Goal: Information Seeking & Learning: Compare options

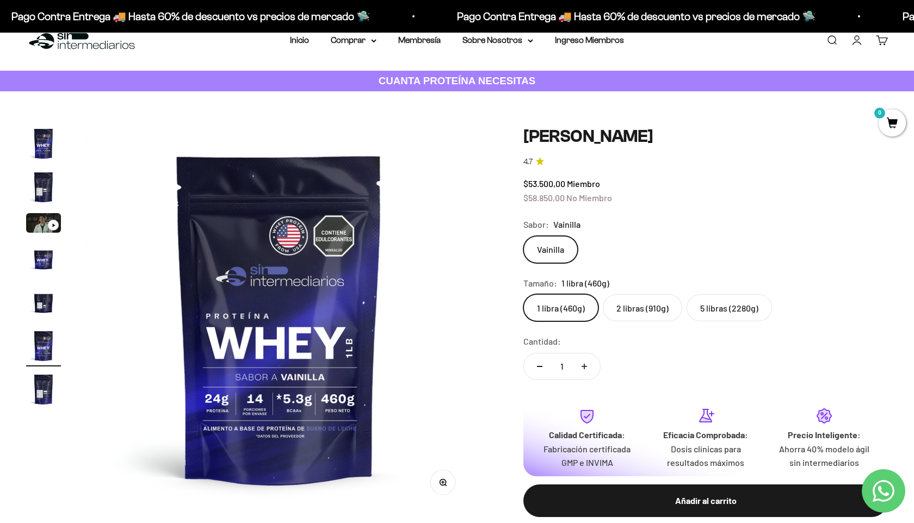
scroll to position [15, 0]
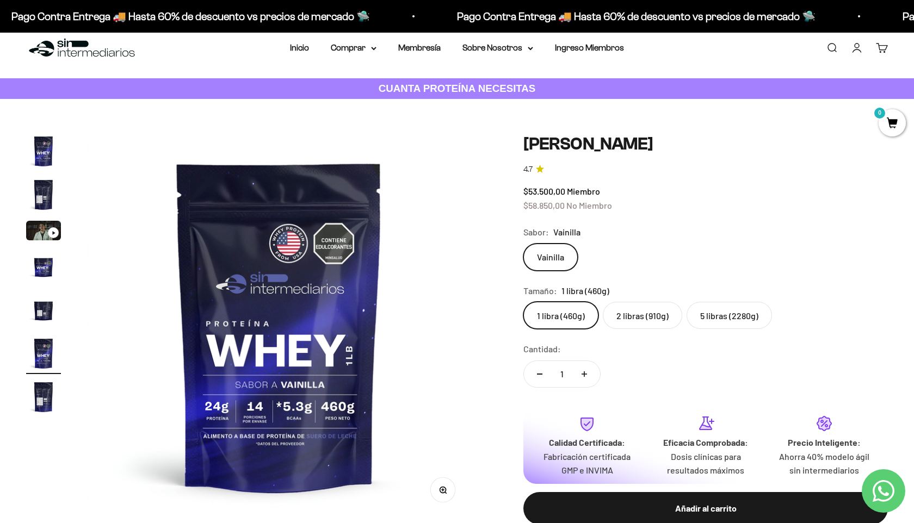
click at [647, 319] on label "2 libras (910g)" at bounding box center [642, 315] width 79 height 27
click at [523, 302] on input "2 libras (910g)" at bounding box center [523, 301] width 1 height 1
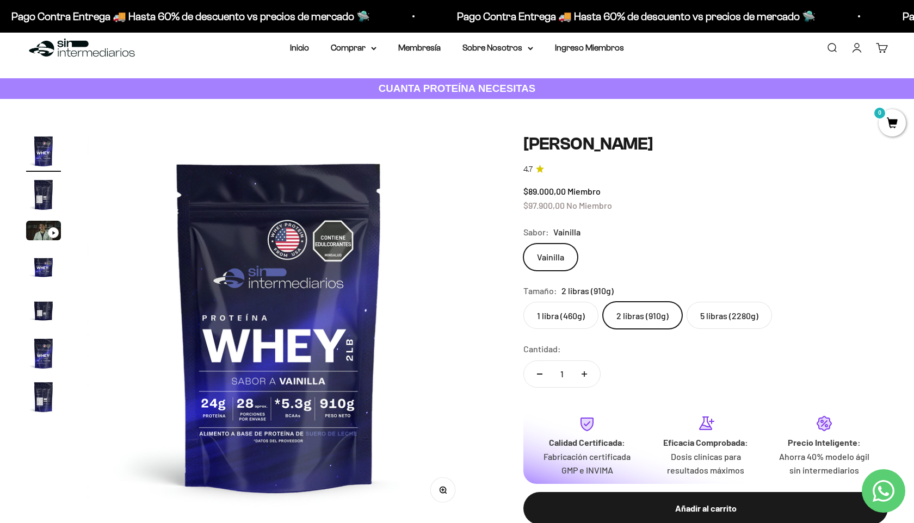
click at [726, 308] on label "5 libras (2280g)" at bounding box center [729, 315] width 85 height 27
click at [523, 302] on input "5 libras (2280g)" at bounding box center [523, 301] width 1 height 1
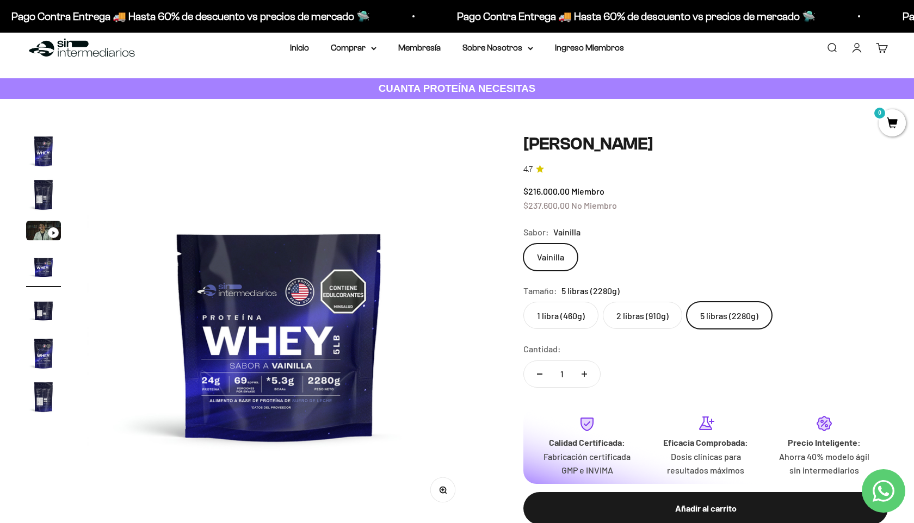
click at [658, 314] on label "2 libras (910g)" at bounding box center [642, 315] width 79 height 27
click at [523, 302] on input "2 libras (910g)" at bounding box center [523, 301] width 1 height 1
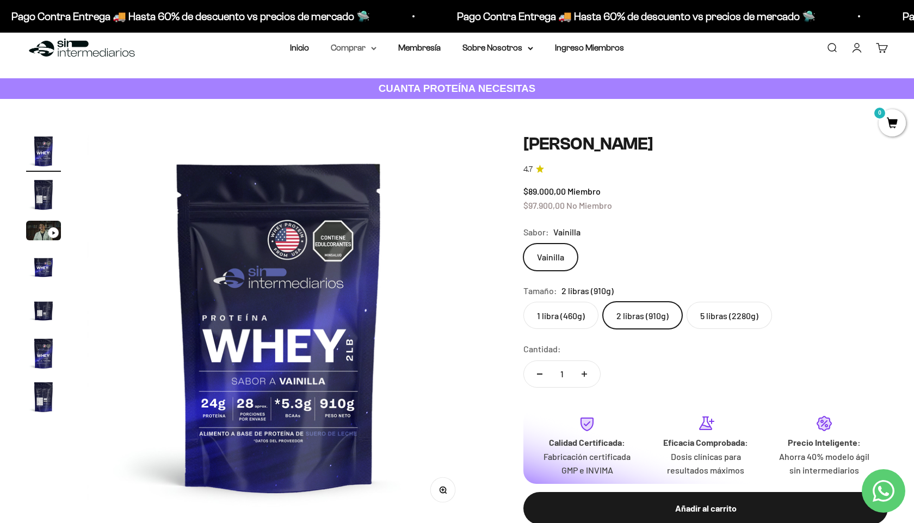
click at [367, 49] on summary "Comprar" at bounding box center [354, 48] width 46 height 14
click at [385, 145] on span "Todos Los Productos" at bounding box center [377, 143] width 80 height 9
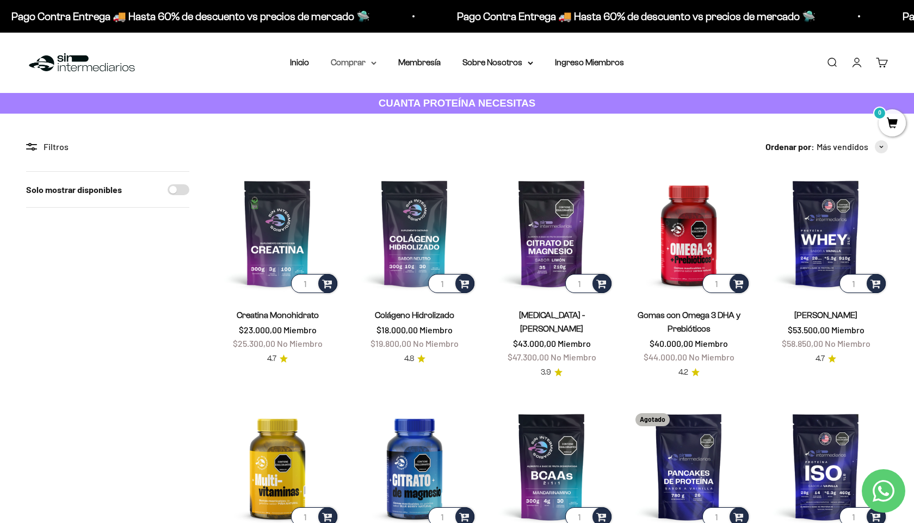
click at [354, 61] on summary "Comprar" at bounding box center [354, 62] width 46 height 14
click at [368, 94] on span "Proteínas" at bounding box center [355, 96] width 36 height 9
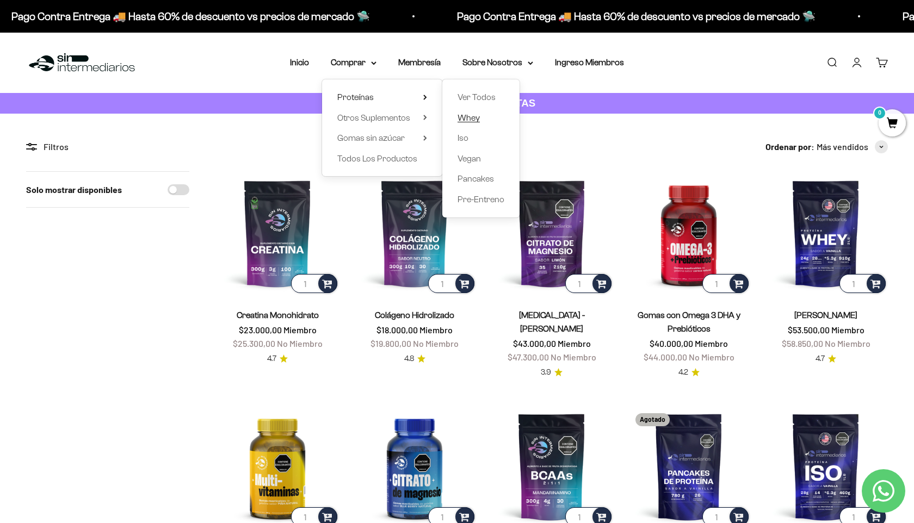
click at [470, 115] on span "Whey" at bounding box center [469, 117] width 22 height 9
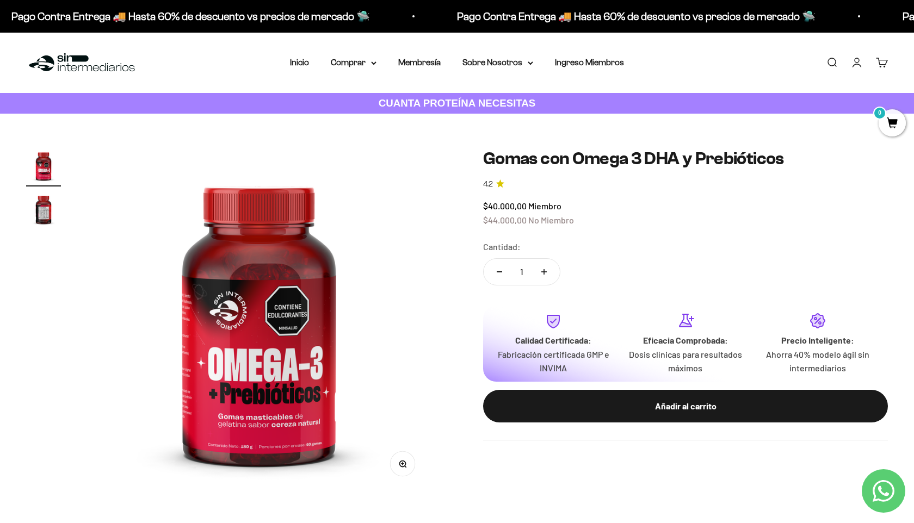
click at [44, 208] on img "Ir al artículo 2" at bounding box center [43, 209] width 35 height 35
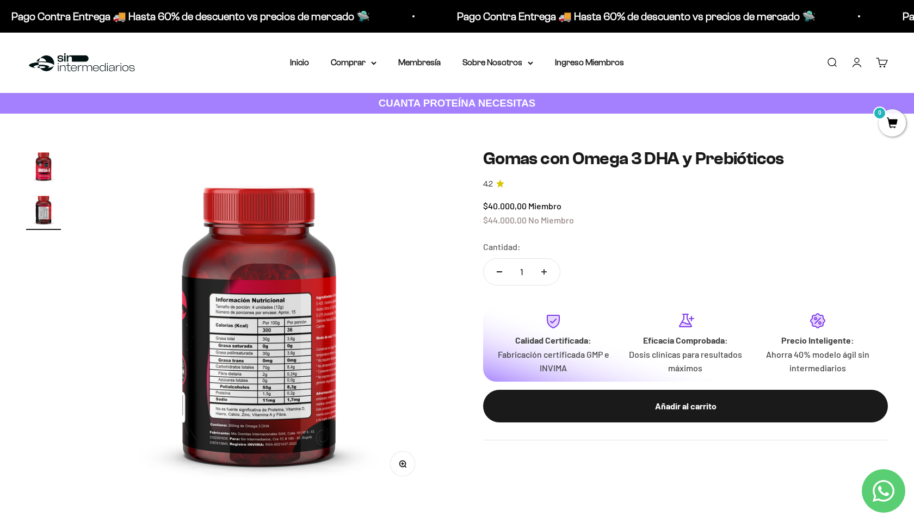
click at [233, 375] on img at bounding box center [259, 321] width 344 height 344
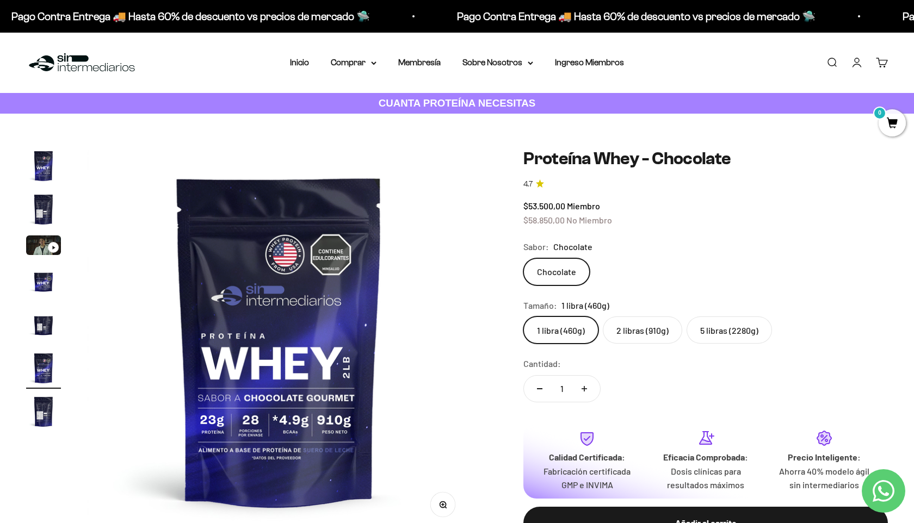
scroll to position [0, 1987]
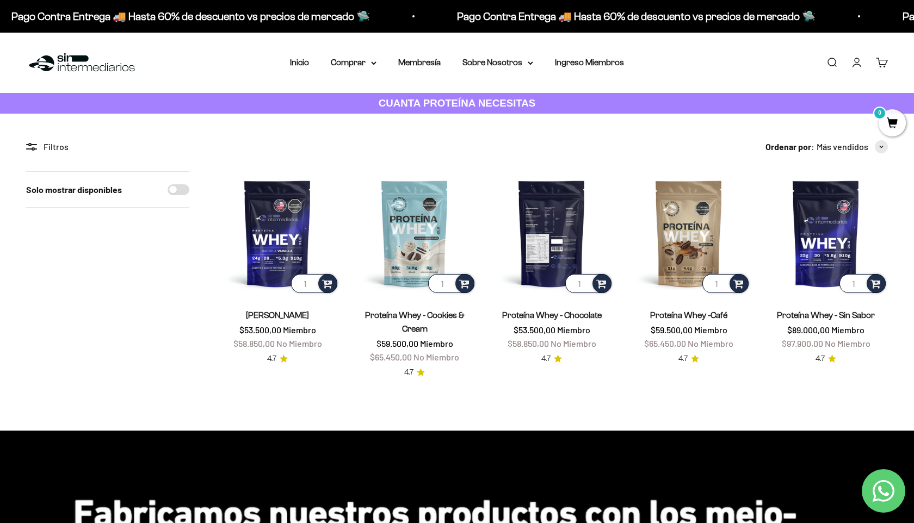
click at [561, 218] on img at bounding box center [552, 233] width 124 height 124
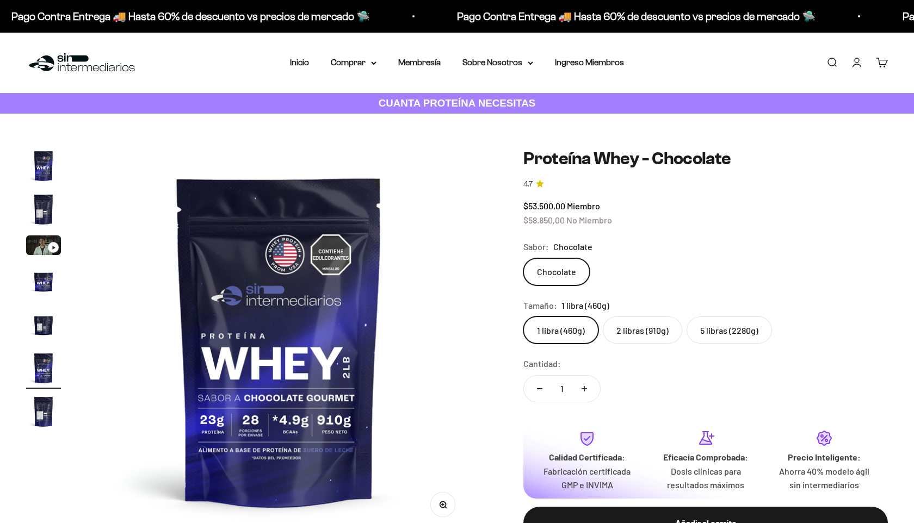
scroll to position [0, 1987]
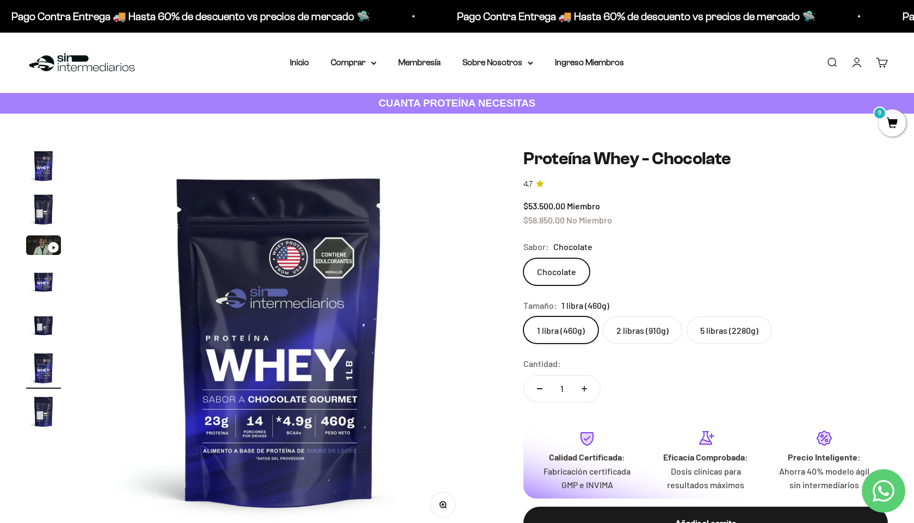
click at [630, 336] on label "2 libras (910g)" at bounding box center [642, 330] width 79 height 27
click at [523, 317] on input "2 libras (910g)" at bounding box center [523, 316] width 1 height 1
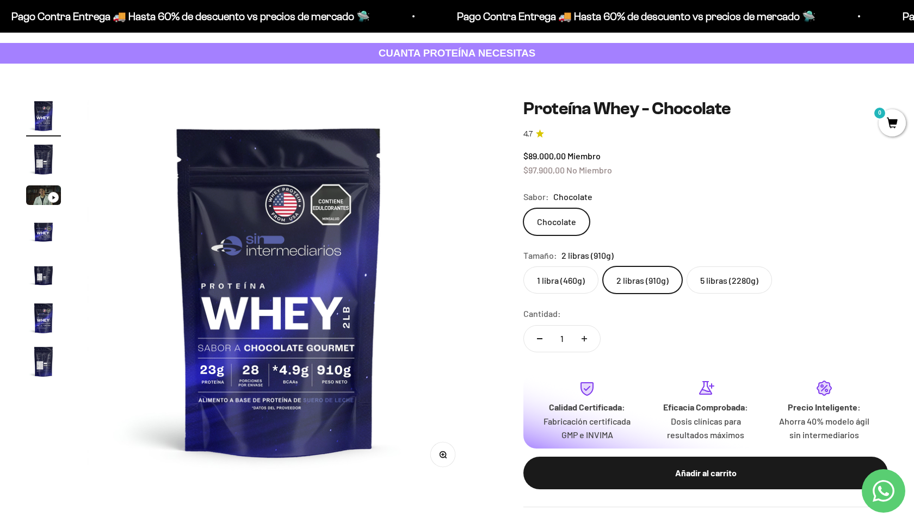
scroll to position [58, 0]
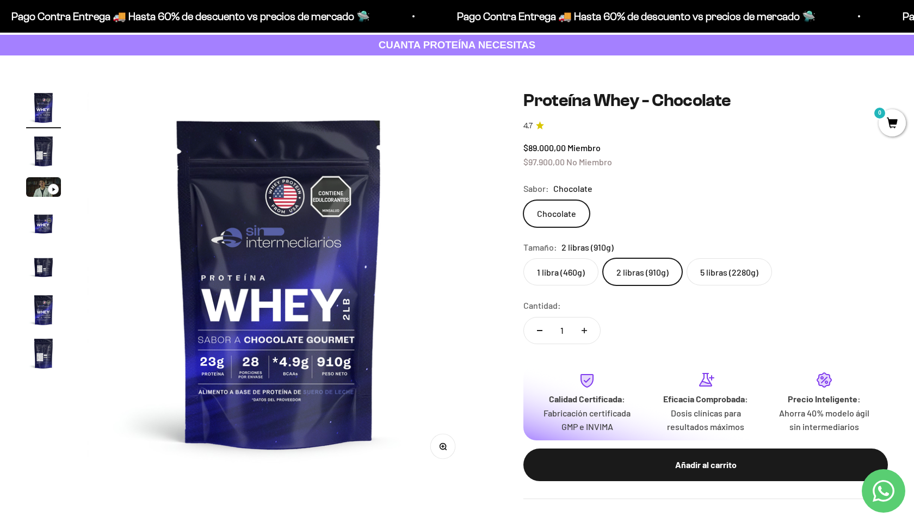
click at [35, 156] on img "Ir al artículo 2" at bounding box center [43, 151] width 35 height 35
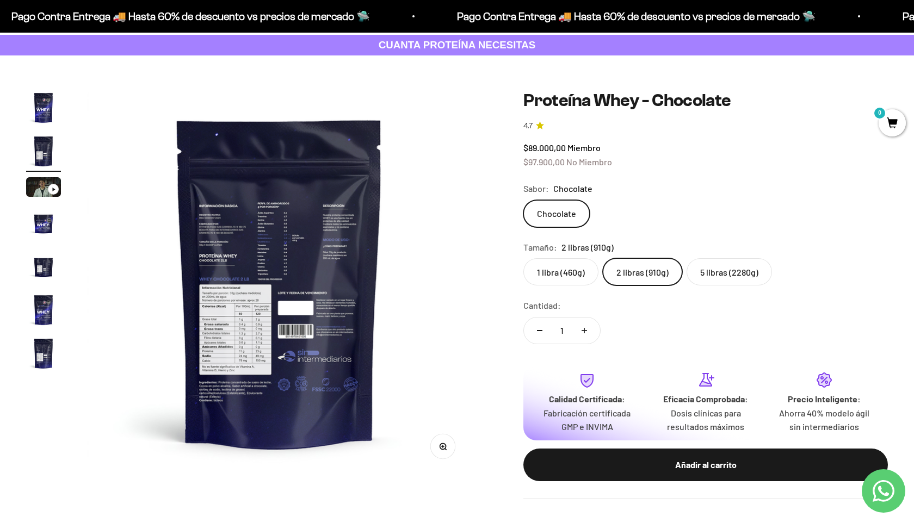
click at [298, 256] on img at bounding box center [279, 282] width 384 height 384
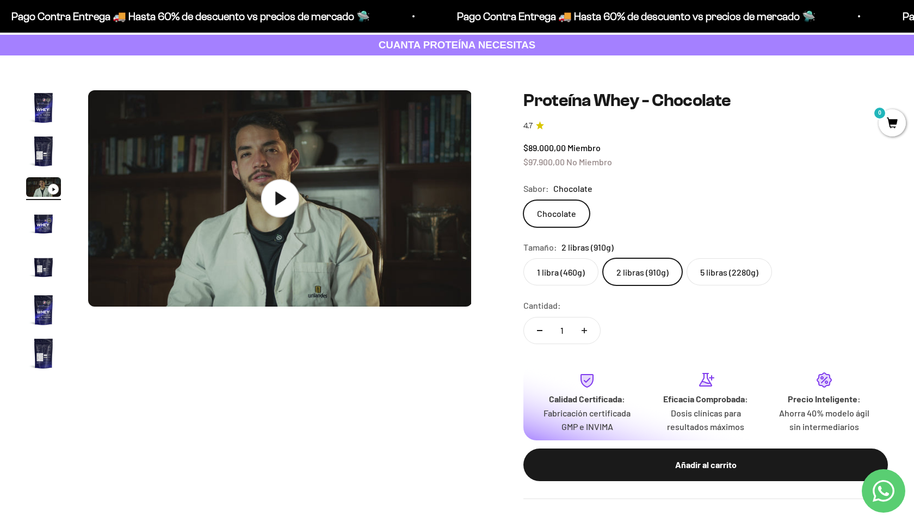
scroll to position [0, 795]
click at [30, 146] on img "Ir al artículo 2" at bounding box center [43, 151] width 35 height 35
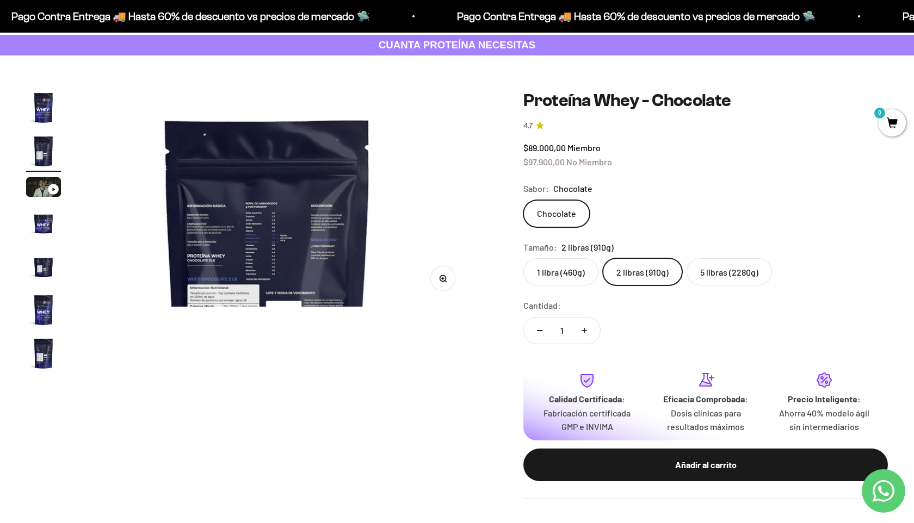
scroll to position [0, 397]
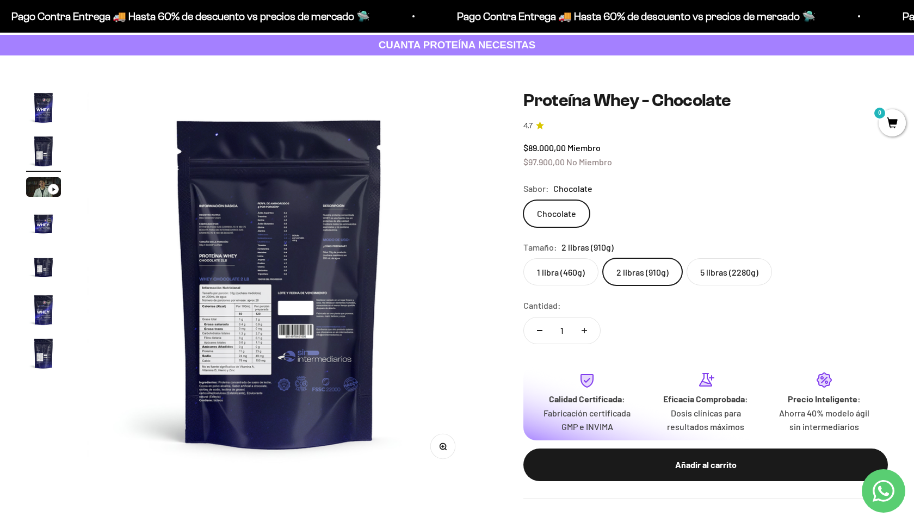
click at [442, 443] on circle "button" at bounding box center [443, 446] width 6 height 6
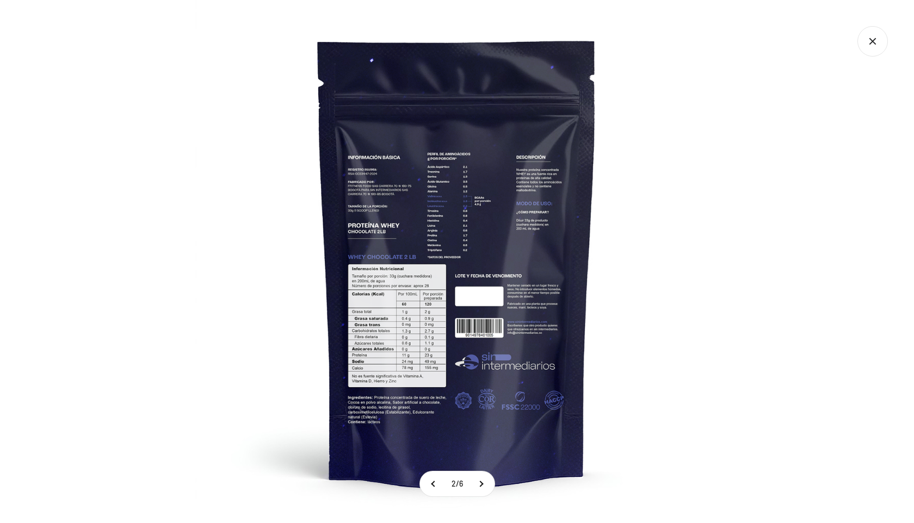
click at [372, 295] on img at bounding box center [456, 261] width 523 height 523
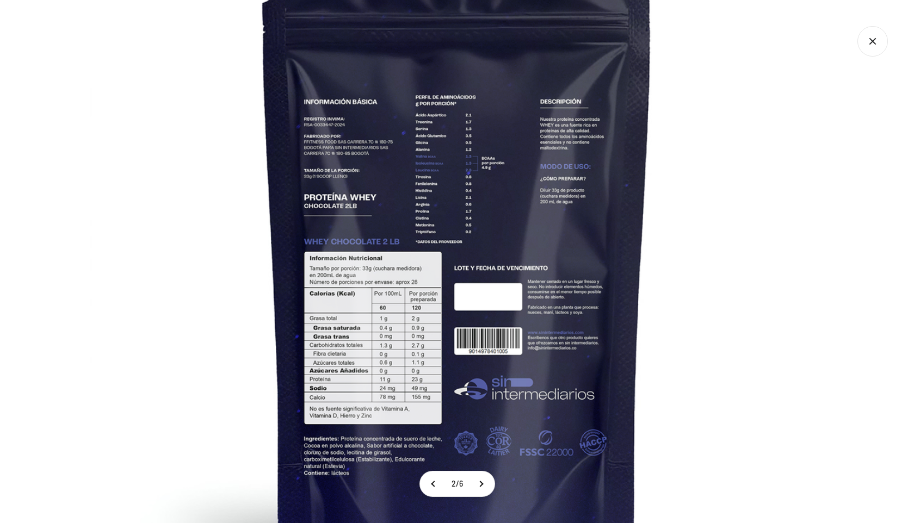
click at [731, 237] on img at bounding box center [457, 248] width 735 height 735
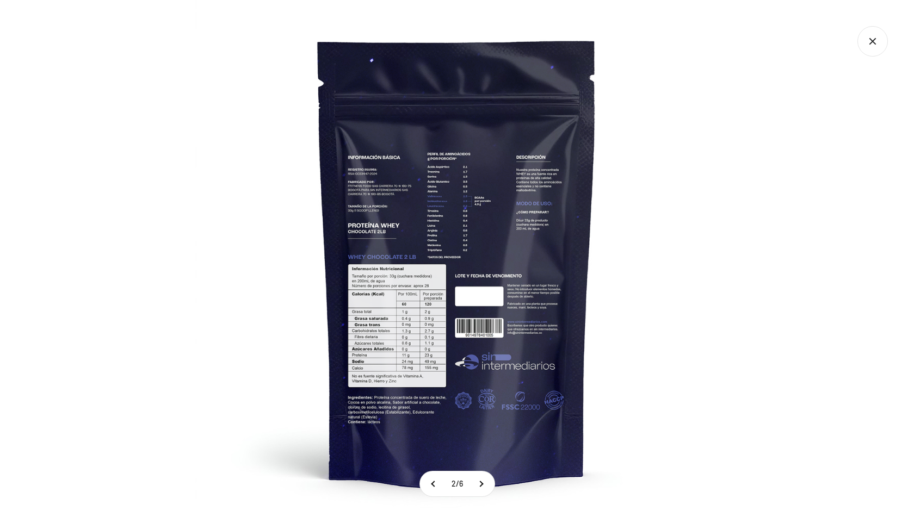
click at [731, 237] on div at bounding box center [457, 261] width 914 height 523
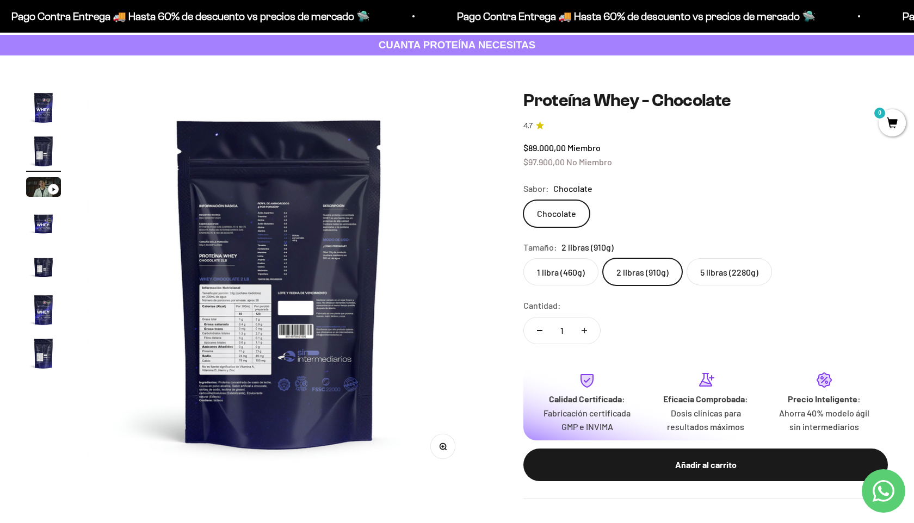
click at [60, 223] on img "Ir al artículo 4" at bounding box center [43, 223] width 35 height 35
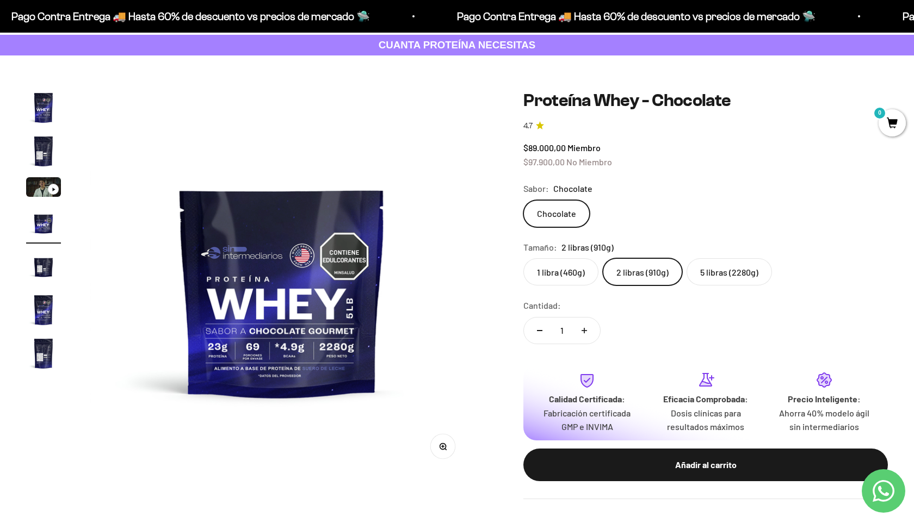
scroll to position [0, 1192]
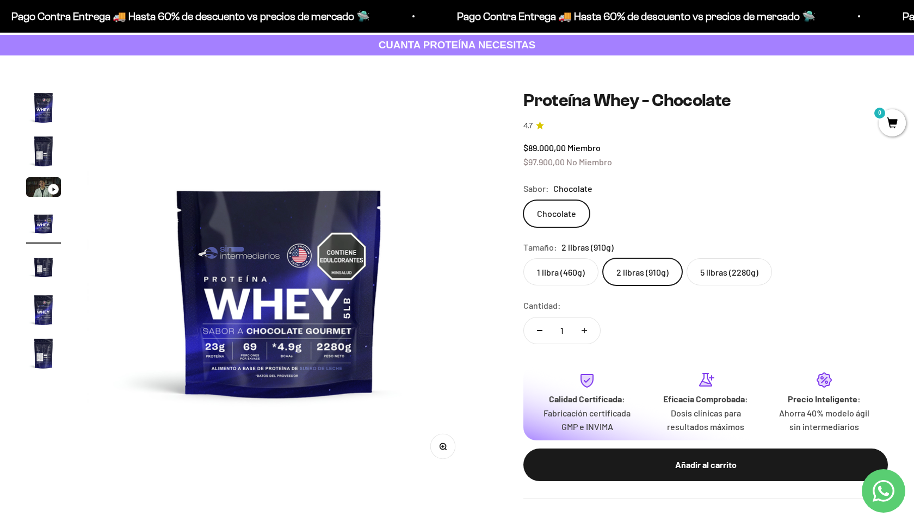
click at [53, 276] on img "Ir al artículo 5" at bounding box center [43, 266] width 35 height 35
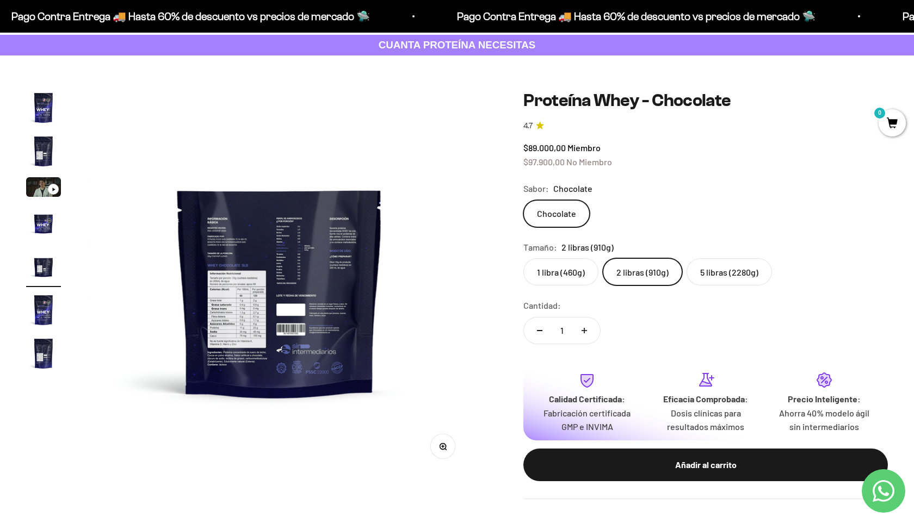
click at [51, 307] on img "Ir al artículo 6" at bounding box center [43, 310] width 35 height 35
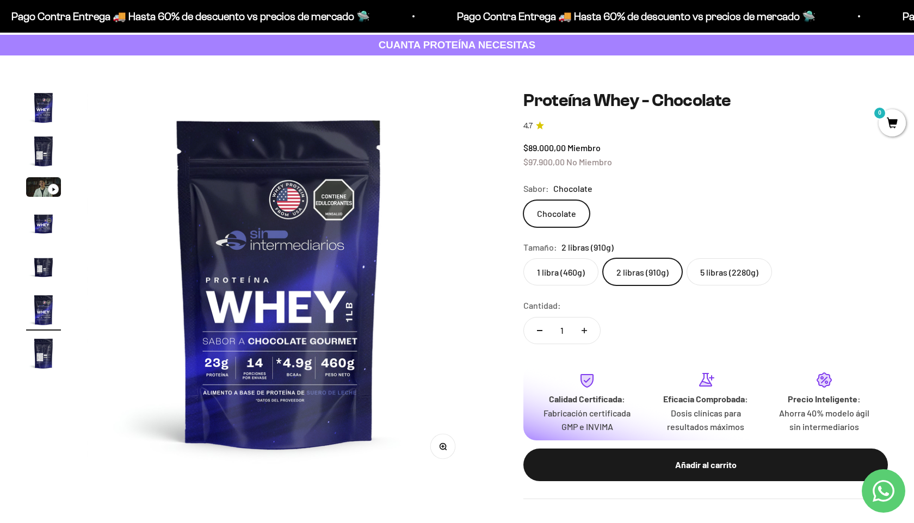
click at [50, 339] on img "Ir al artículo 7" at bounding box center [43, 353] width 35 height 35
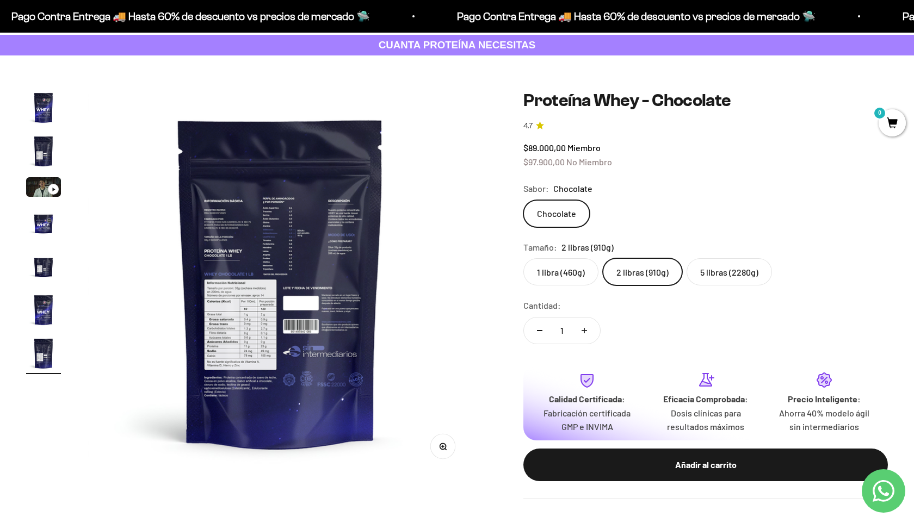
scroll to position [0, 2384]
